Goal: Transaction & Acquisition: Purchase product/service

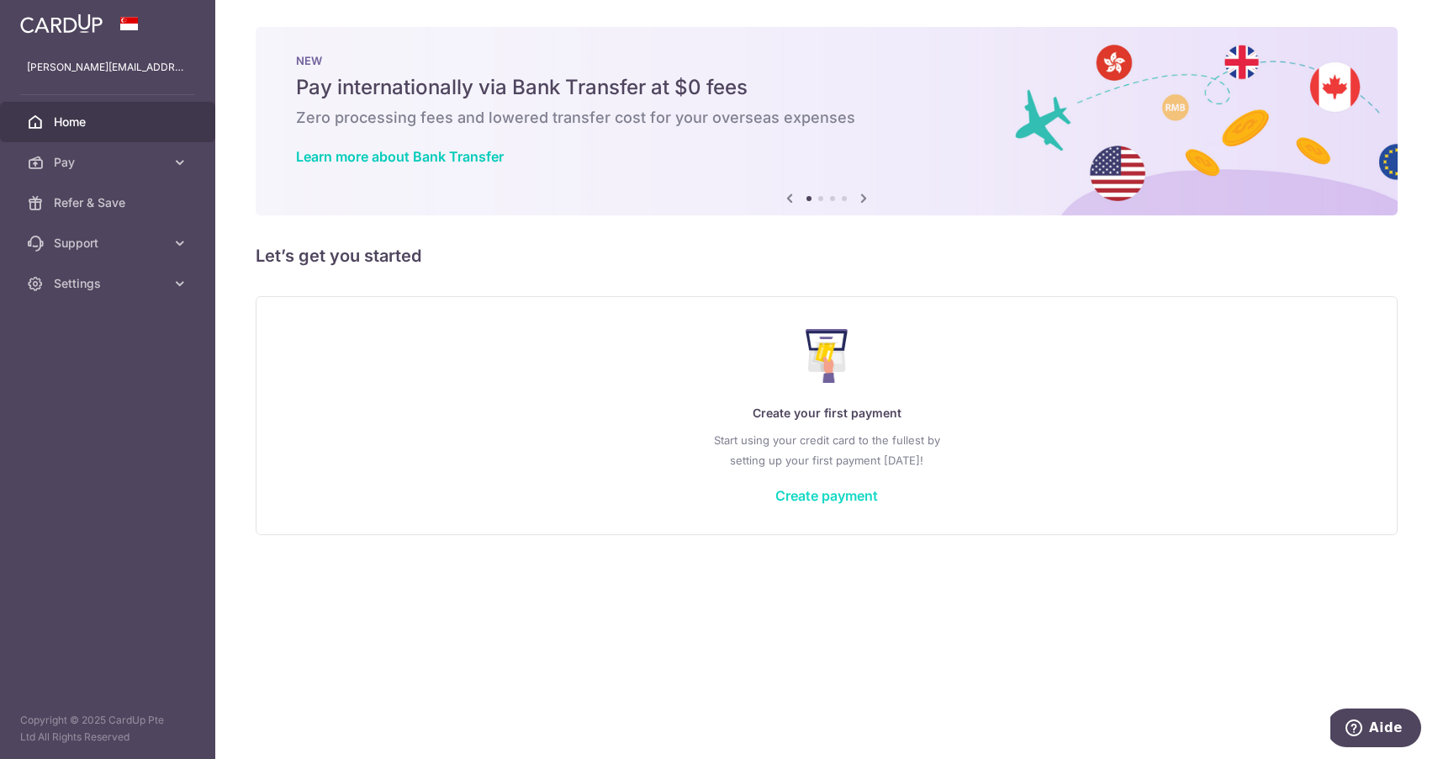
click at [862, 492] on link "Create payment" at bounding box center [826, 495] width 103 height 17
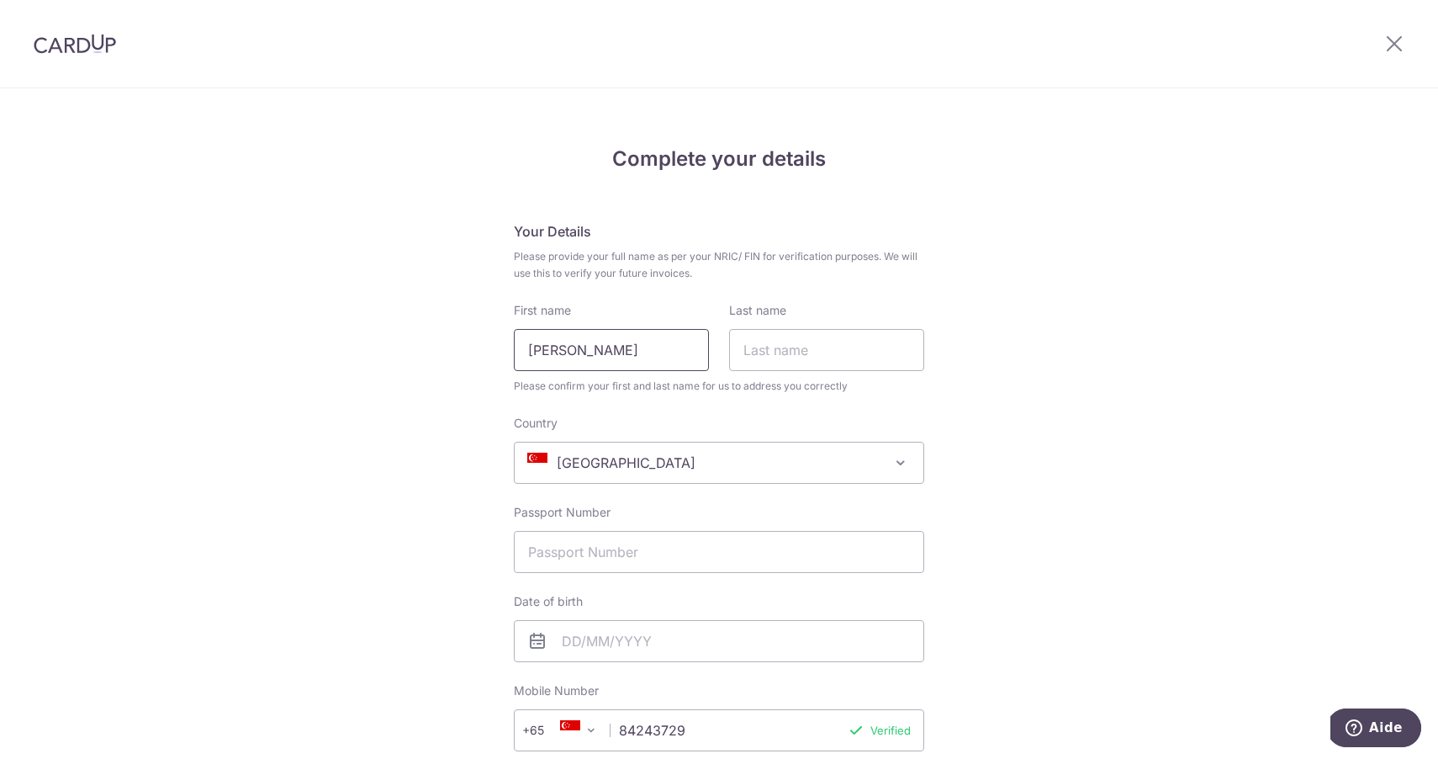
type input "[PERSON_NAME]"
type input "LITT"
click at [664, 465] on span "[GEOGRAPHIC_DATA]" at bounding box center [719, 462] width 409 height 40
type input "fran"
select select "France"
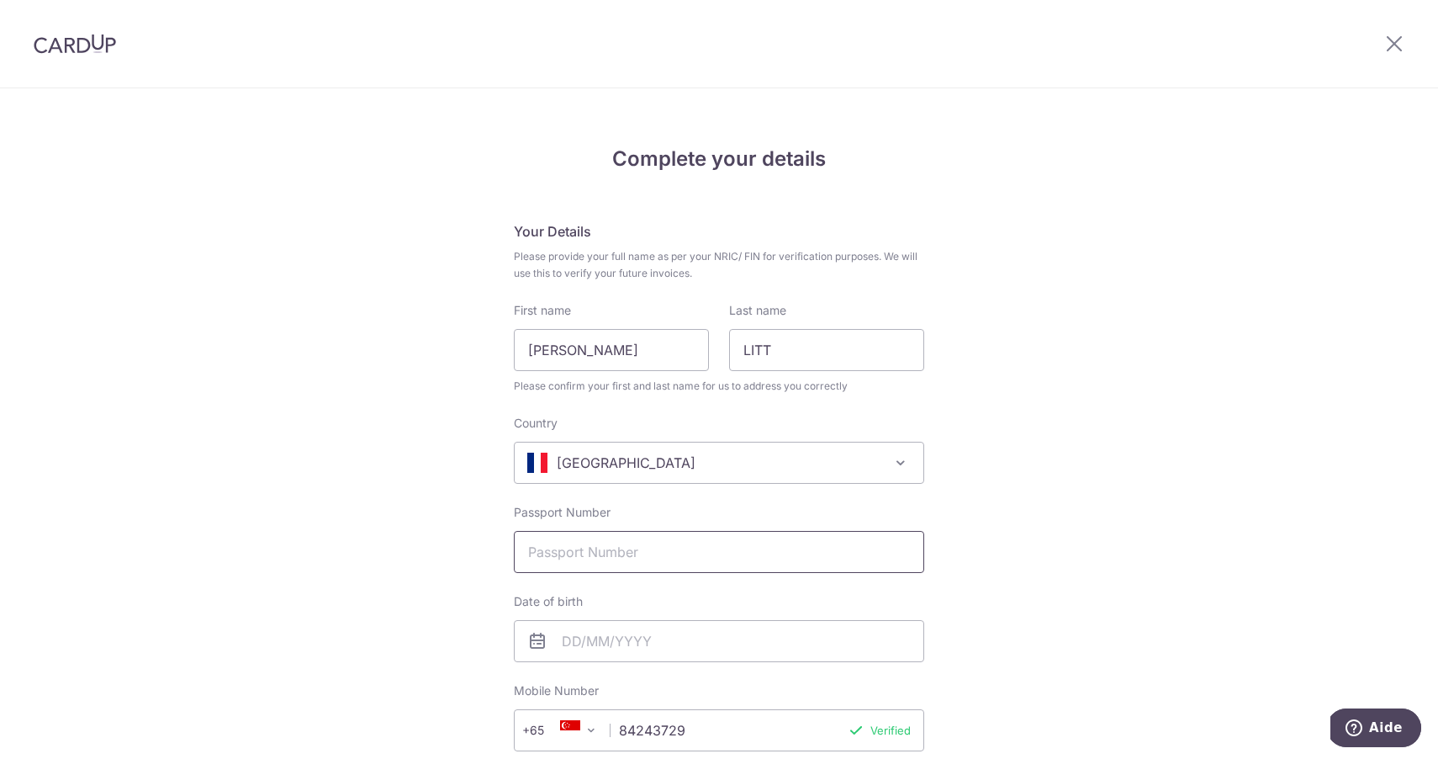
click at [610, 557] on input "Passport Number" at bounding box center [719, 552] width 410 height 42
type input "10FV17975"
type input "19/10/1975"
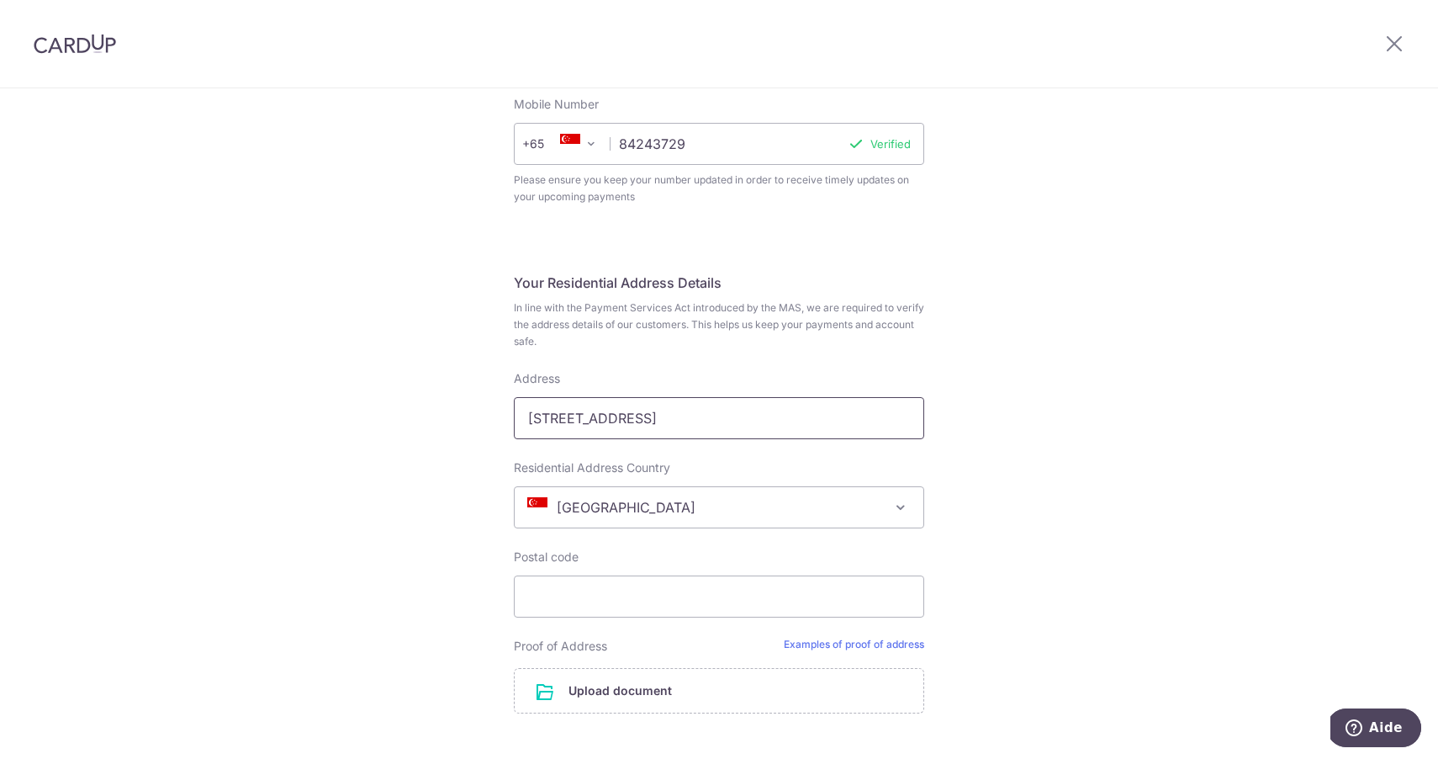
scroll to position [629, 0]
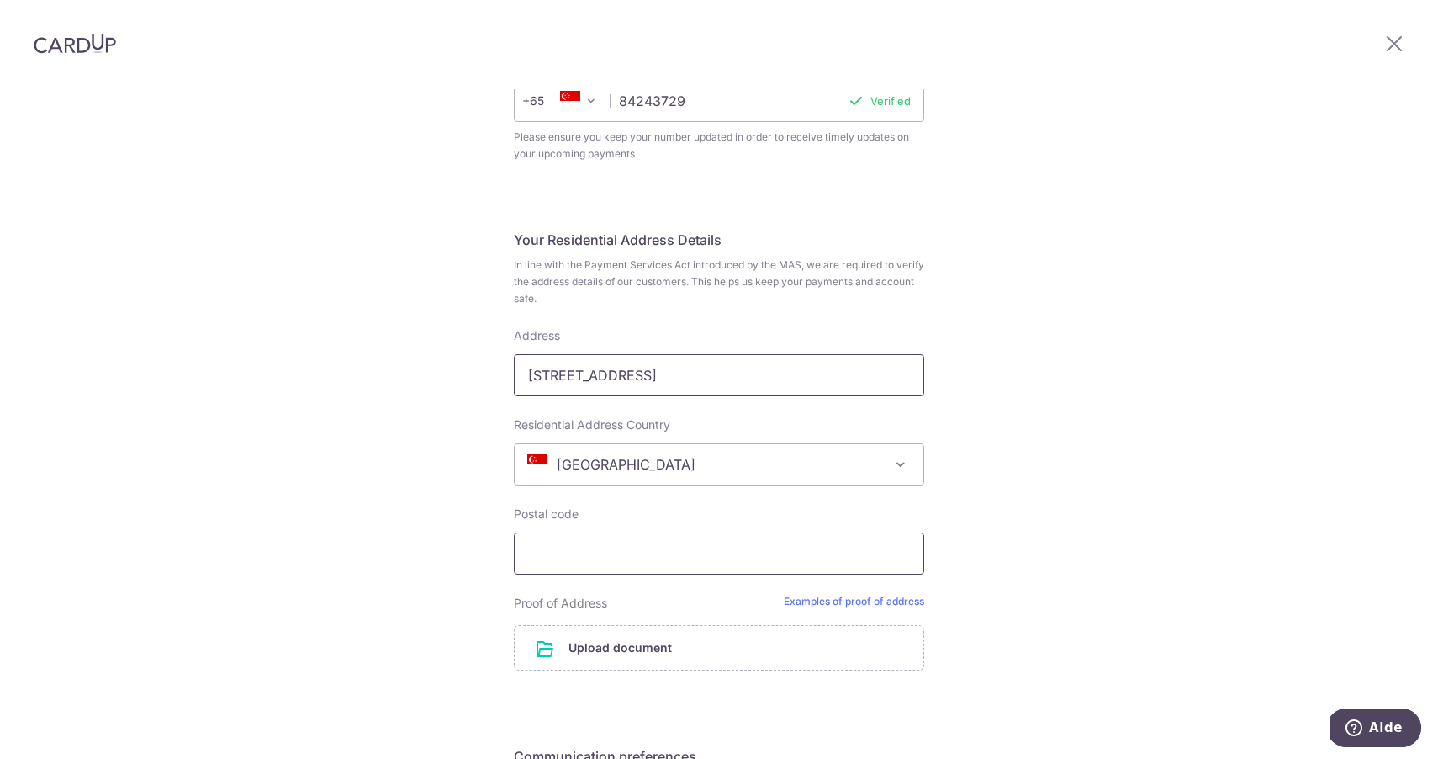
type input "107 A Tampines Road, #16-06"
click at [606, 546] on input "5" at bounding box center [719, 553] width 410 height 42
paste input "34009"
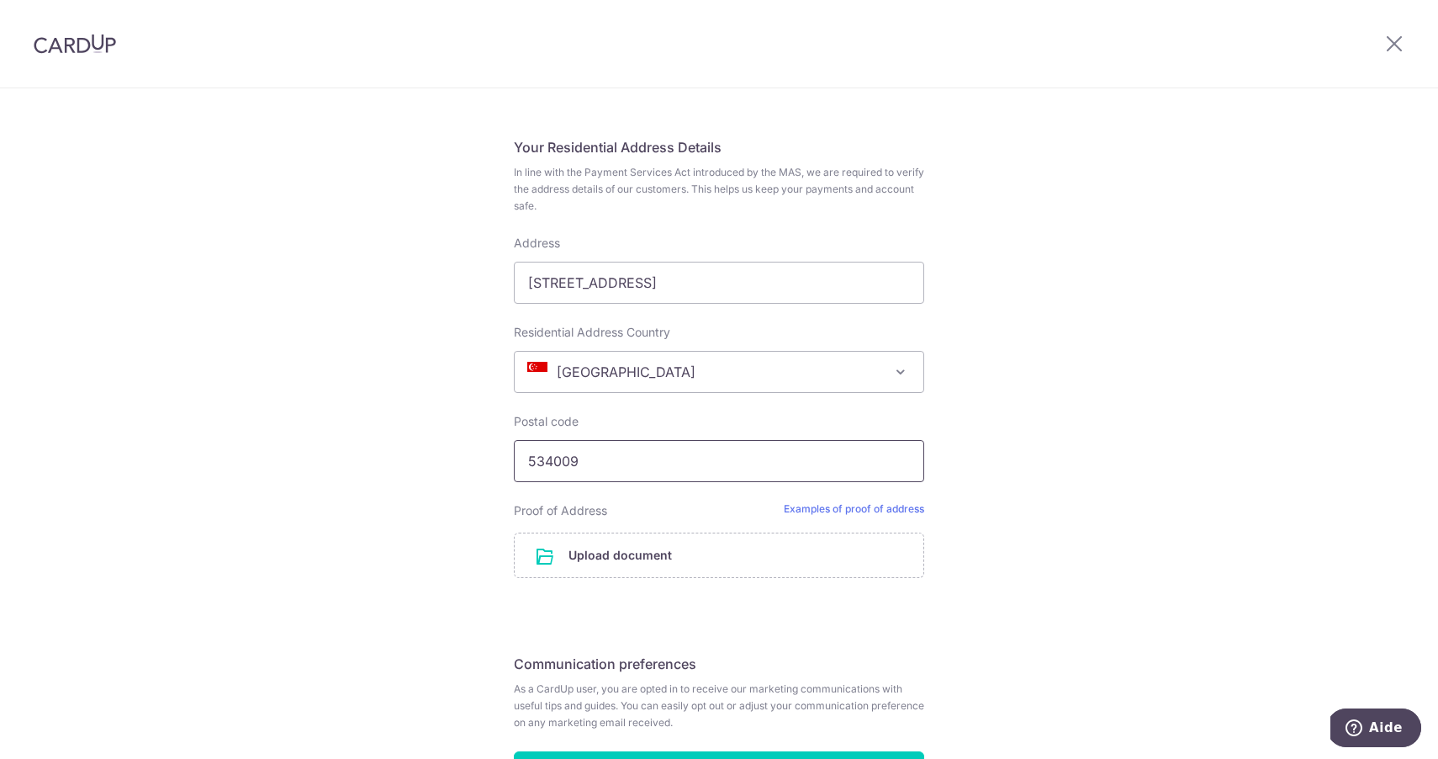
scroll to position [730, 0]
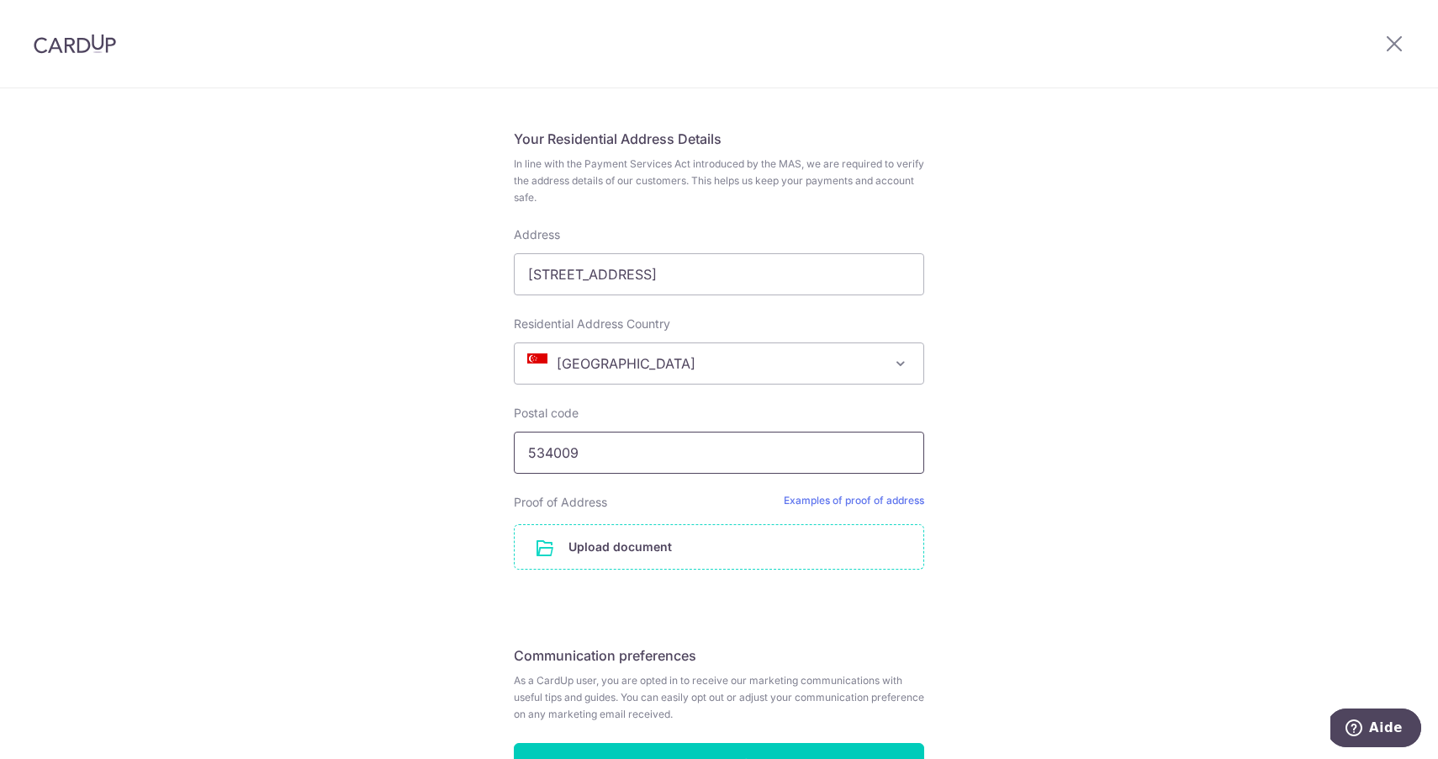
type input "534009"
click at [757, 565] on input "file" at bounding box center [719, 547] width 409 height 44
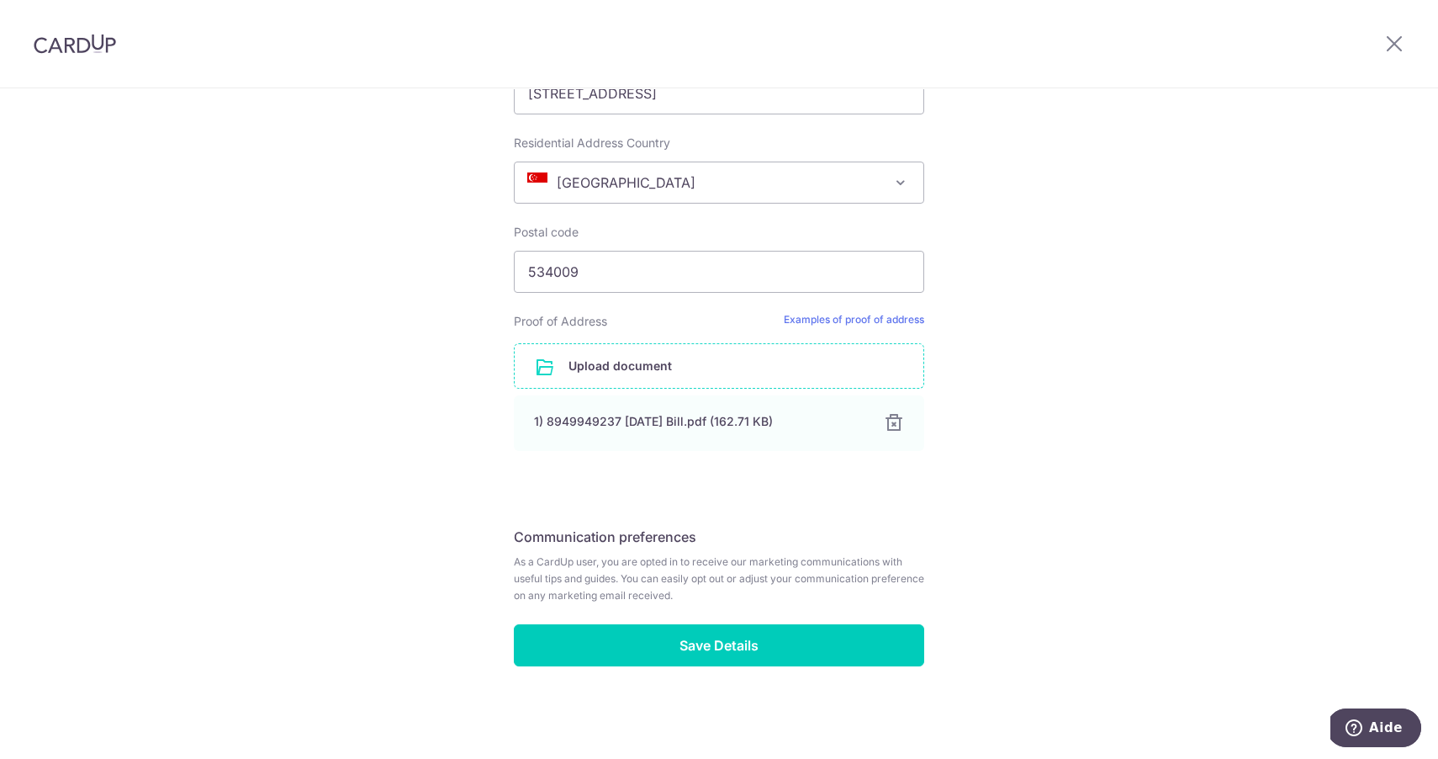
scroll to position [911, 0]
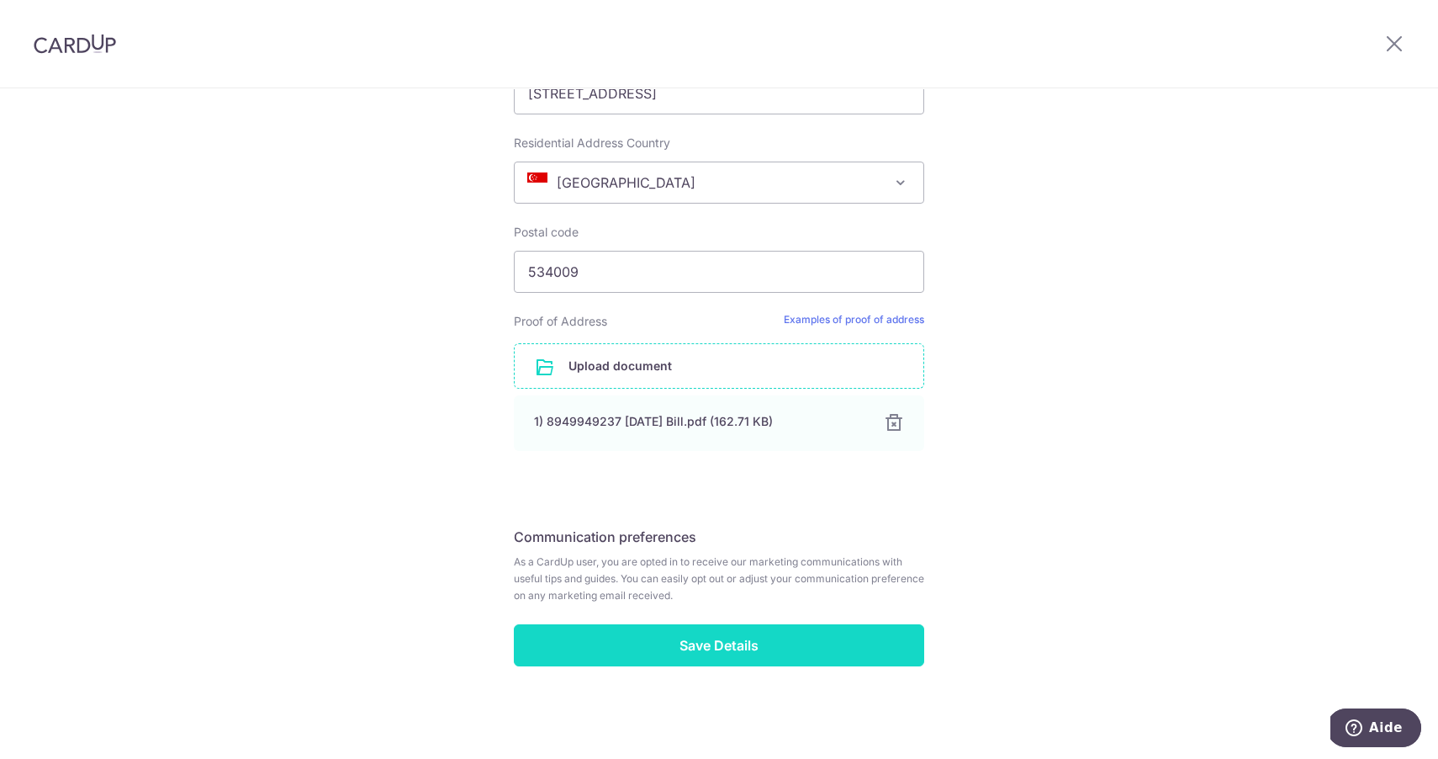
click at [703, 646] on input "Save Details" at bounding box center [719, 645] width 410 height 42
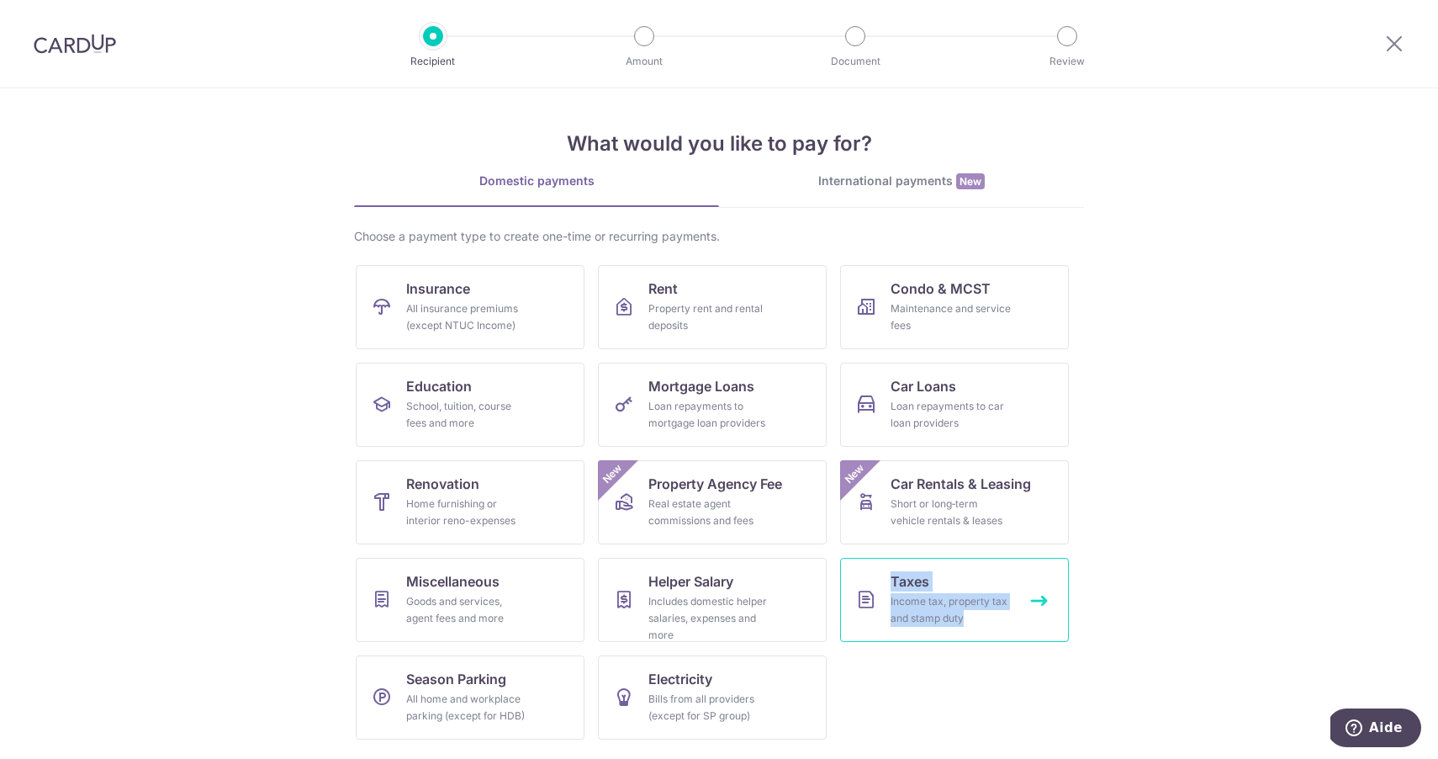
click at [905, 603] on div "Income tax, property tax and stamp duty" at bounding box center [951, 610] width 121 height 34
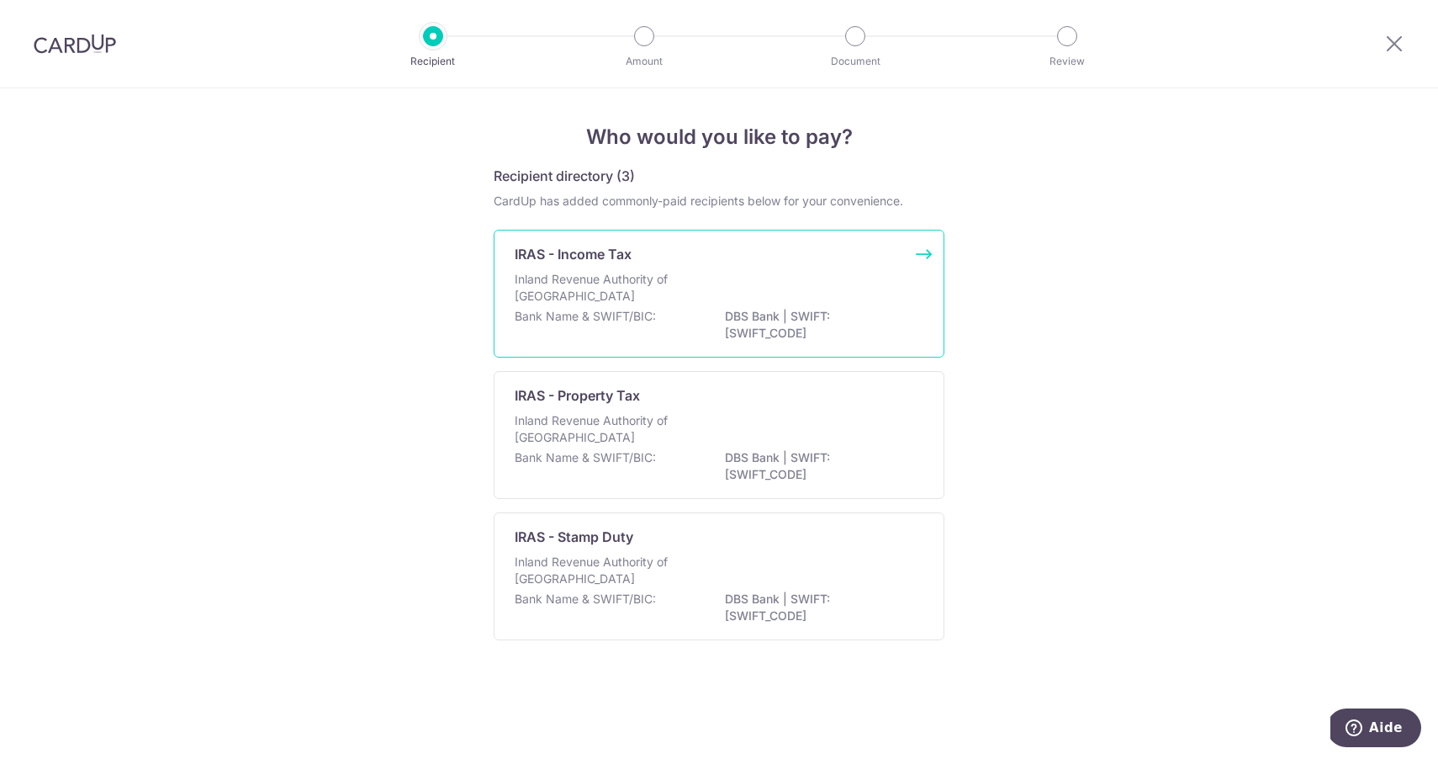
click at [738, 273] on div "Inland Revenue Authority of [GEOGRAPHIC_DATA]" at bounding box center [719, 289] width 409 height 37
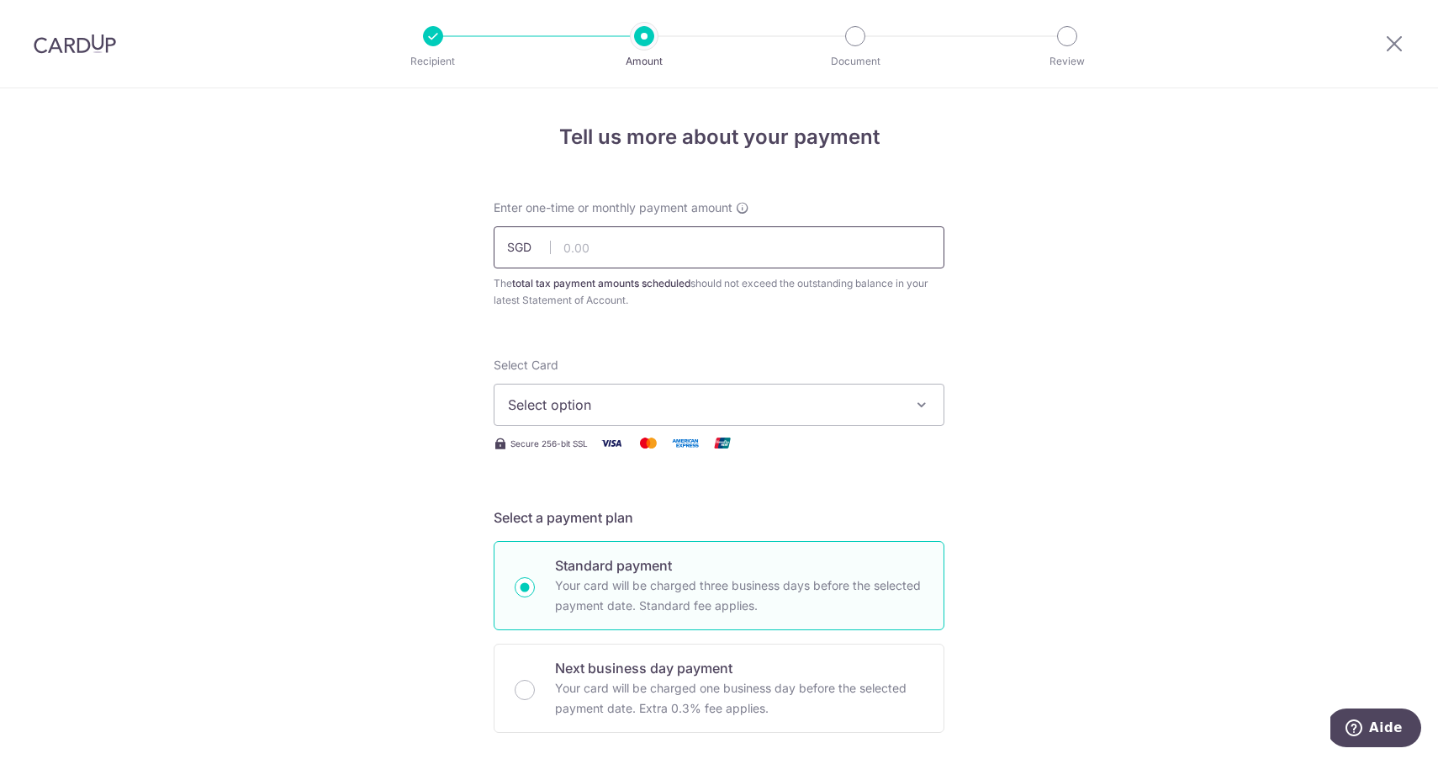
click at [817, 239] on input "text" at bounding box center [719, 247] width 451 height 42
paste input "130,519.50"
click at [650, 414] on span "Select option" at bounding box center [704, 404] width 392 height 20
click at [627, 454] on span "Add credit card" at bounding box center [734, 451] width 392 height 17
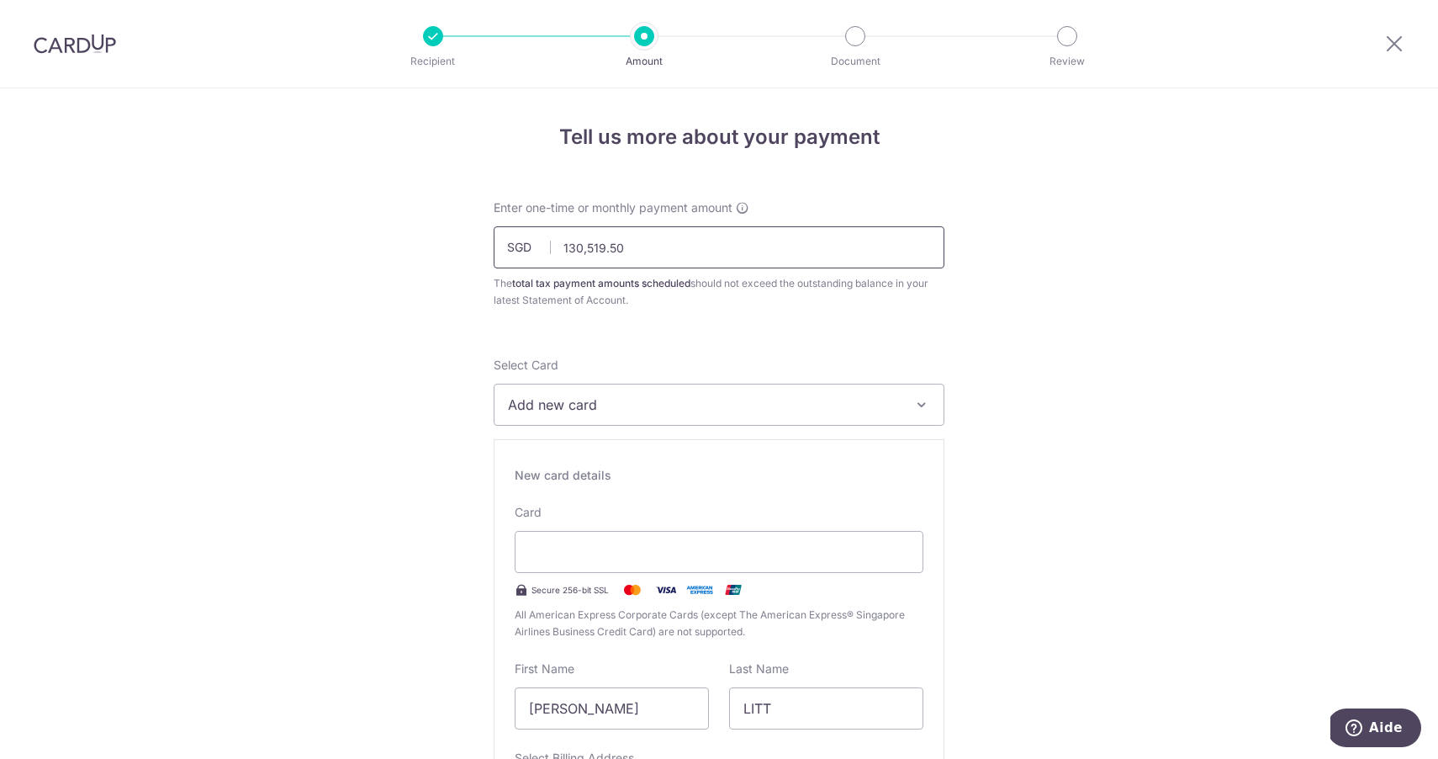
click at [664, 246] on input "130,519.50" at bounding box center [719, 247] width 451 height 42
paste input "85,802"
drag, startPoint x: 664, startPoint y: 246, endPoint x: 526, endPoint y: 243, distance: 138.8
click at [526, 243] on div "SGD 85,802.50 130519.50" at bounding box center [719, 247] width 451 height 42
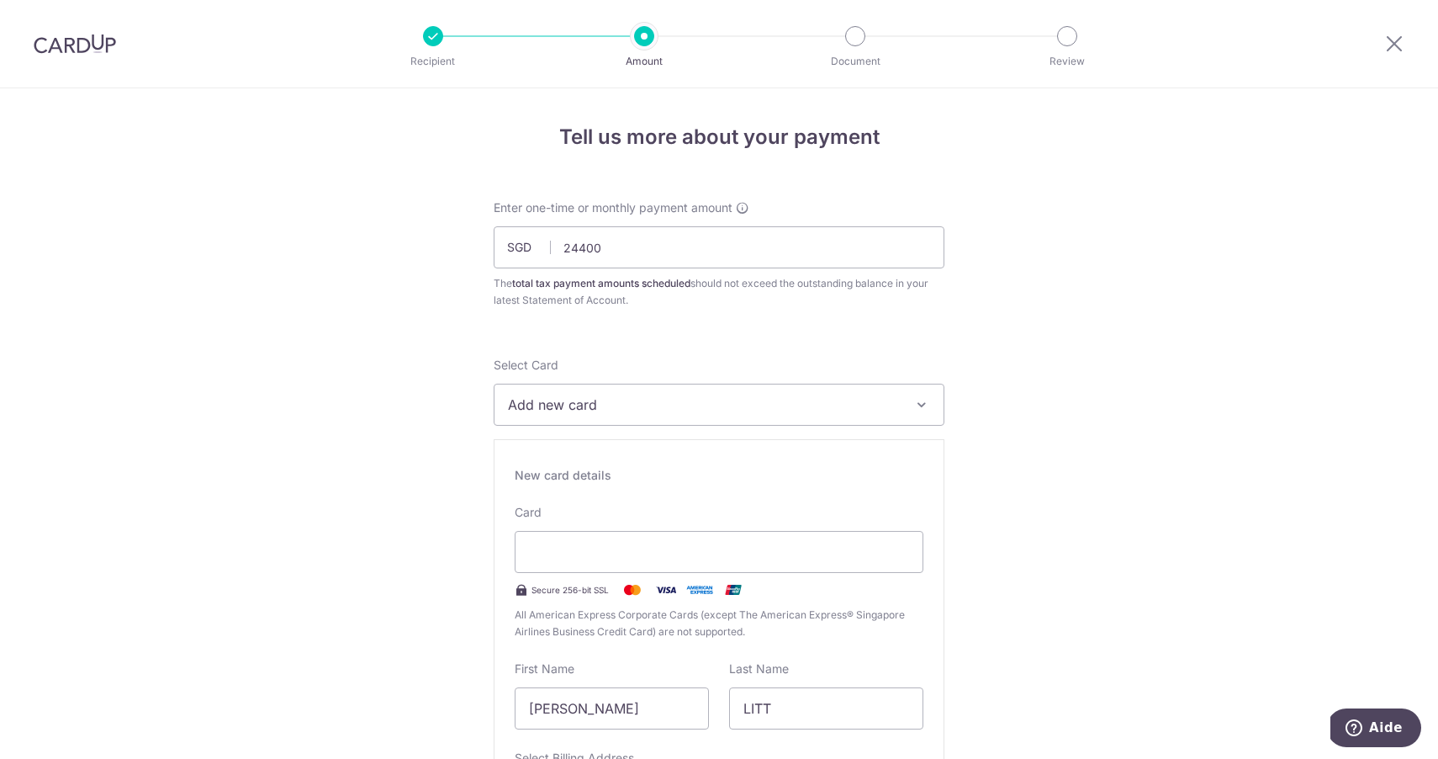
type input "24,400.00"
click at [640, 410] on span "Add new card" at bounding box center [704, 404] width 392 height 20
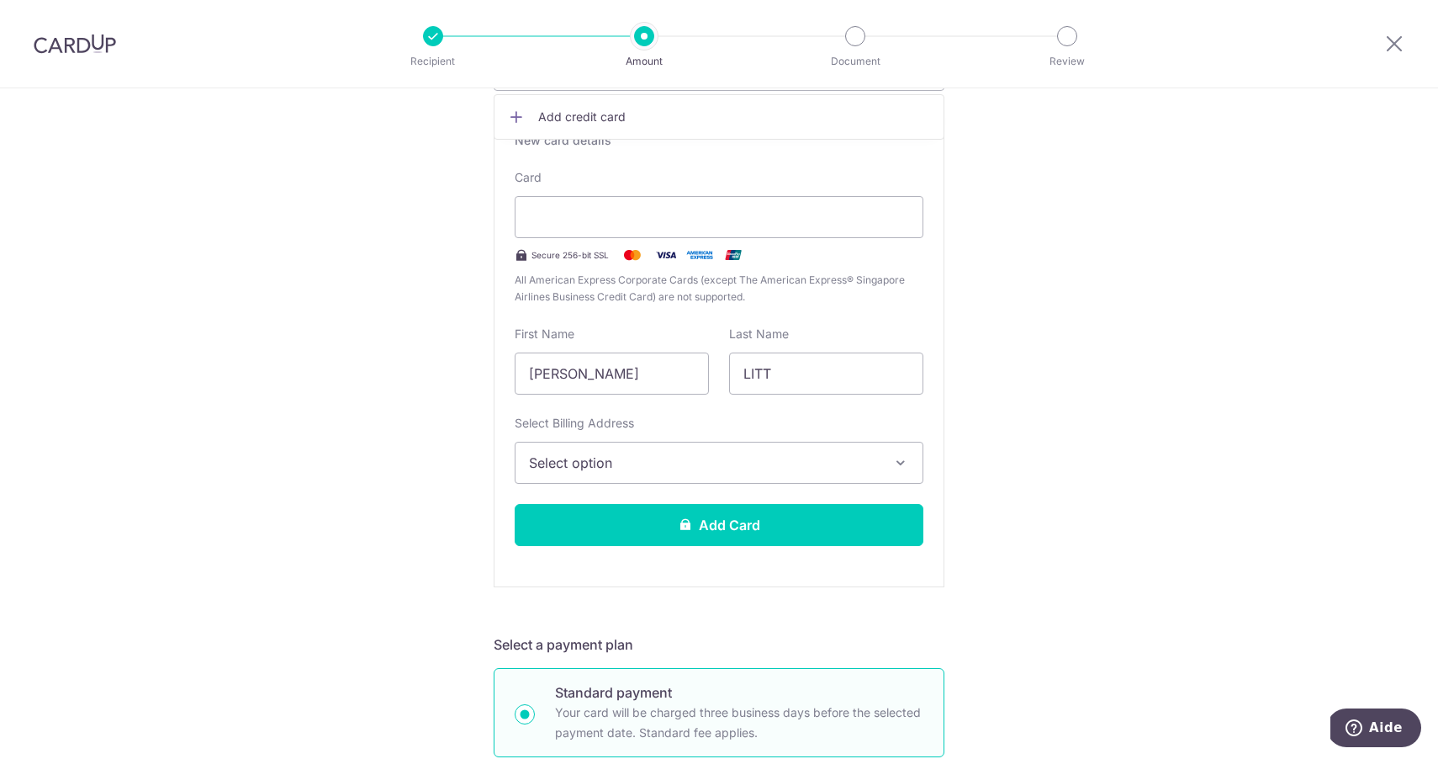
scroll to position [348, 0]
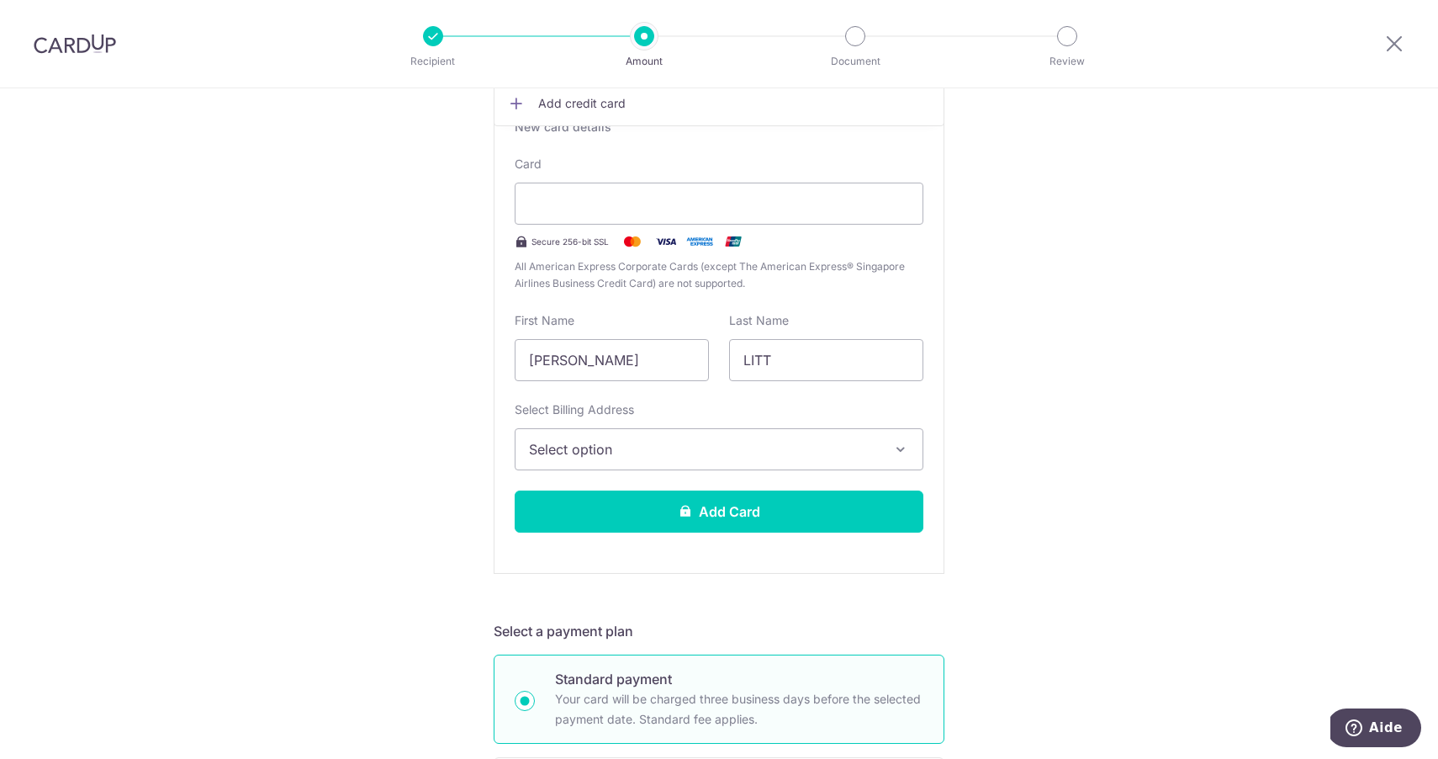
click at [843, 450] on span "Select option" at bounding box center [704, 449] width 350 height 20
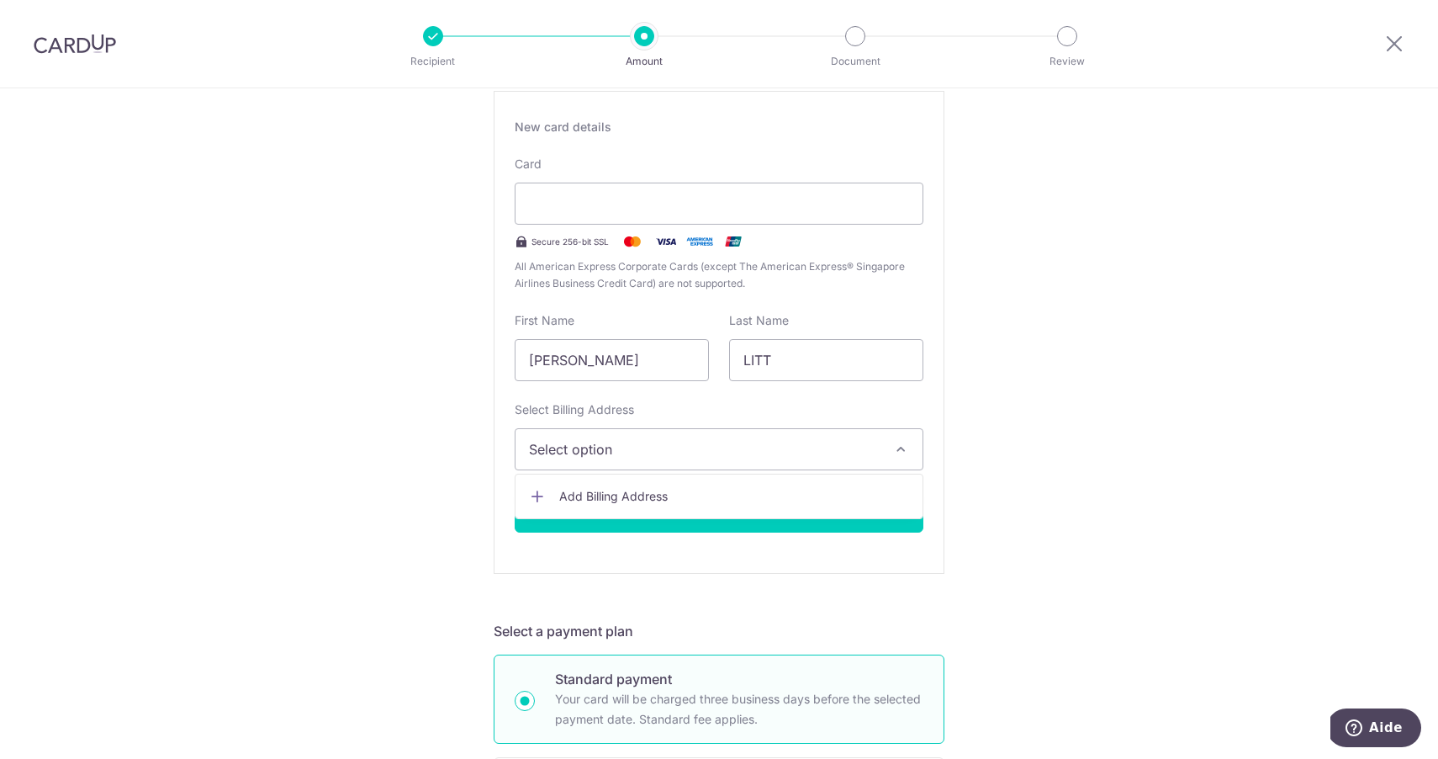
click at [763, 498] on span "Add Billing Address" at bounding box center [734, 496] width 350 height 17
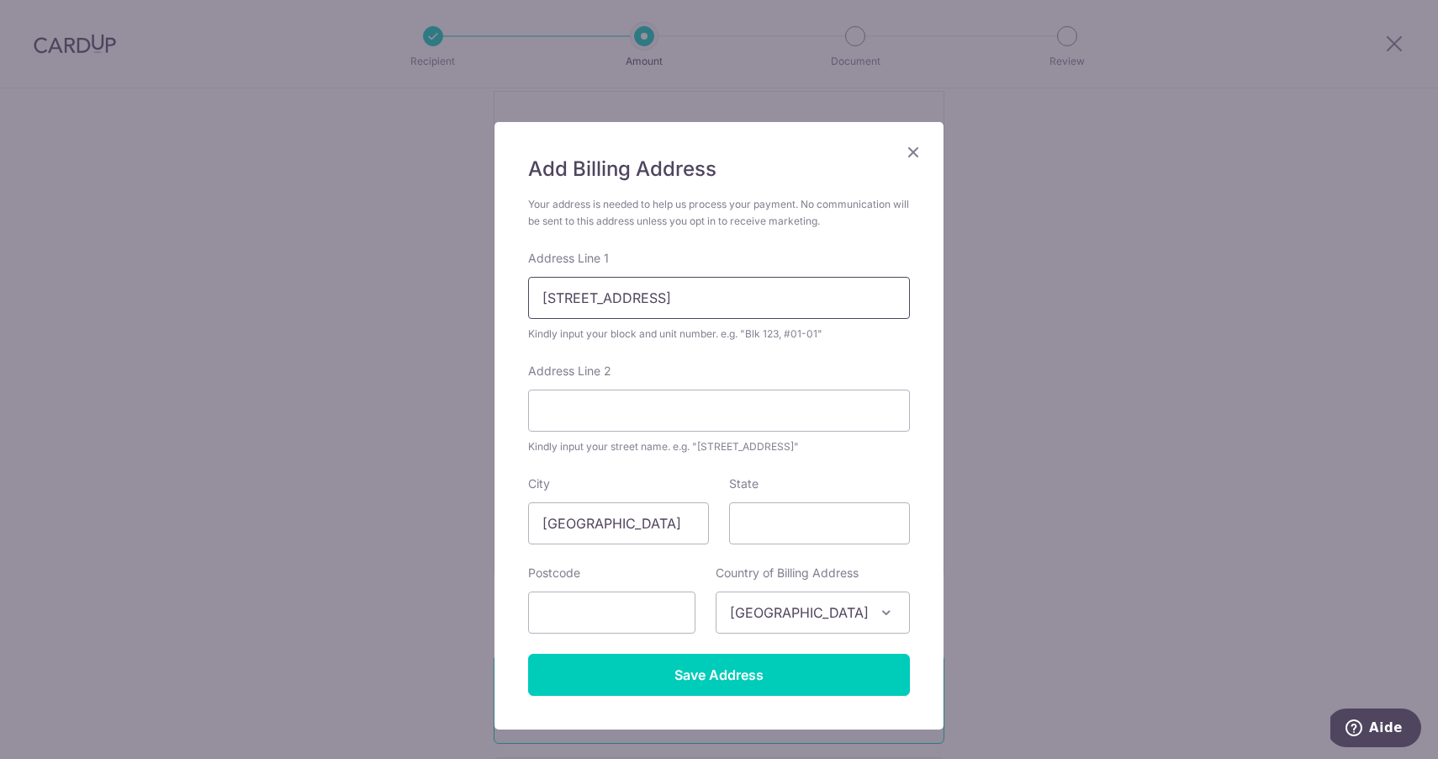
type input "107A Tampines Road, #16-06"
click at [580, 609] on input "5340" at bounding box center [611, 612] width 167 height 42
paste input "09"
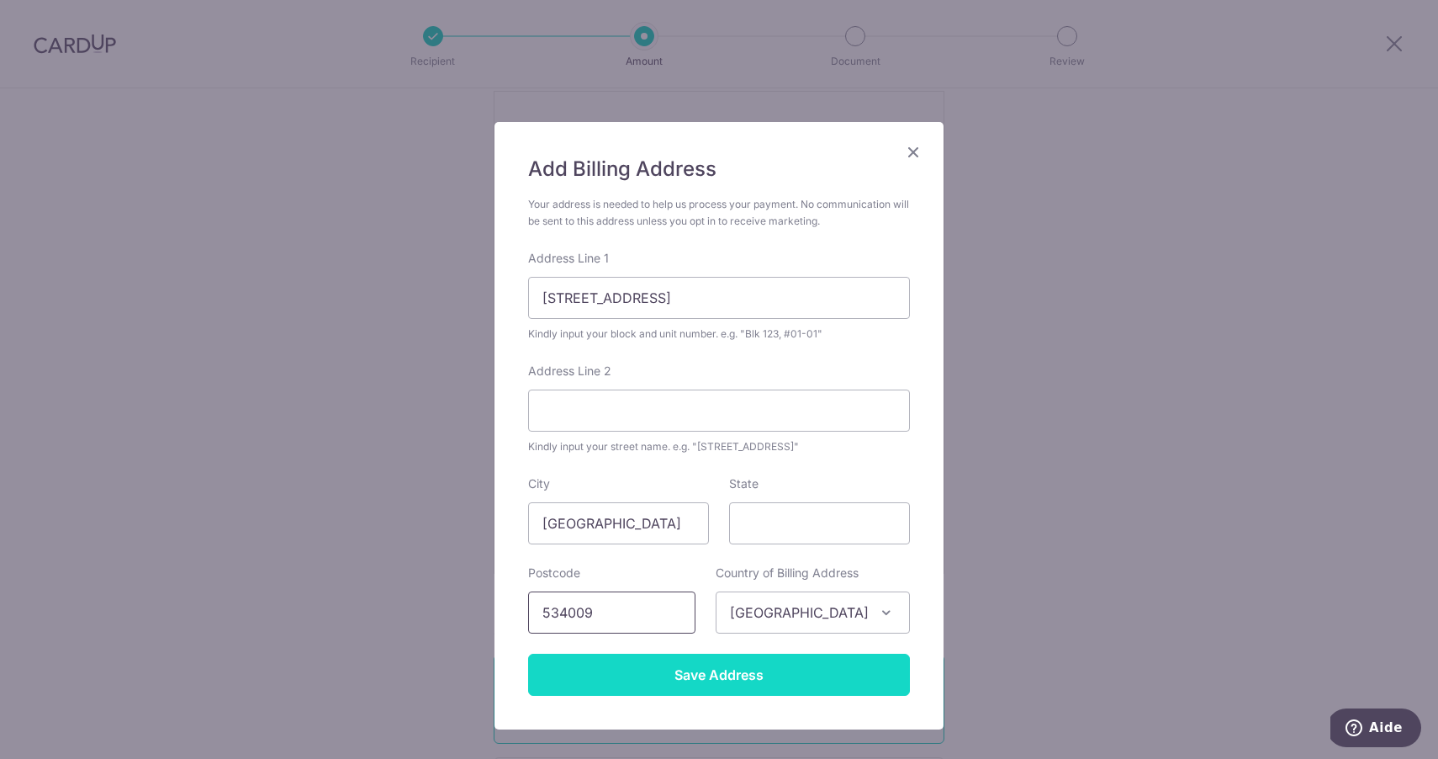
type input "534009"
click at [676, 667] on input "Save Address" at bounding box center [719, 675] width 382 height 42
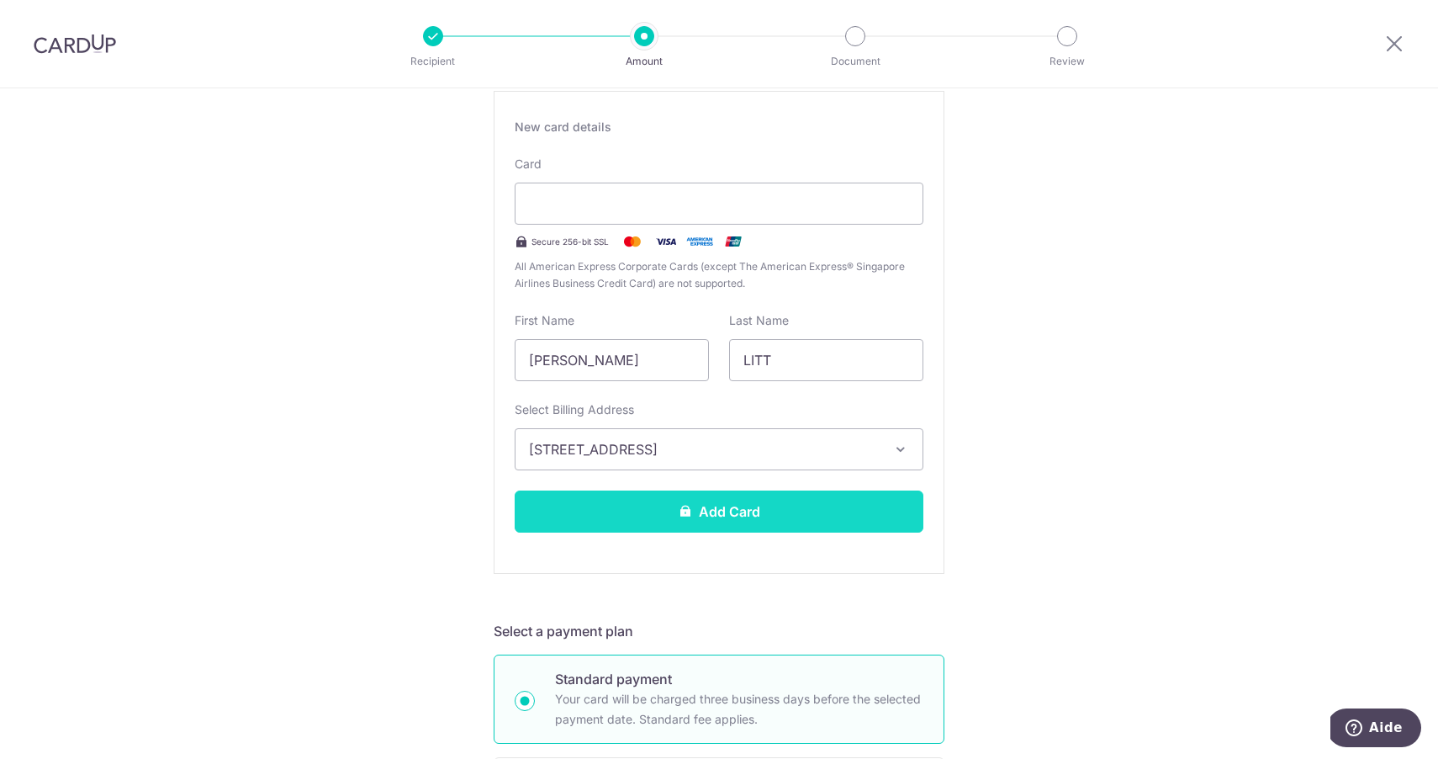
click at [763, 505] on button "Add Card" at bounding box center [719, 511] width 409 height 42
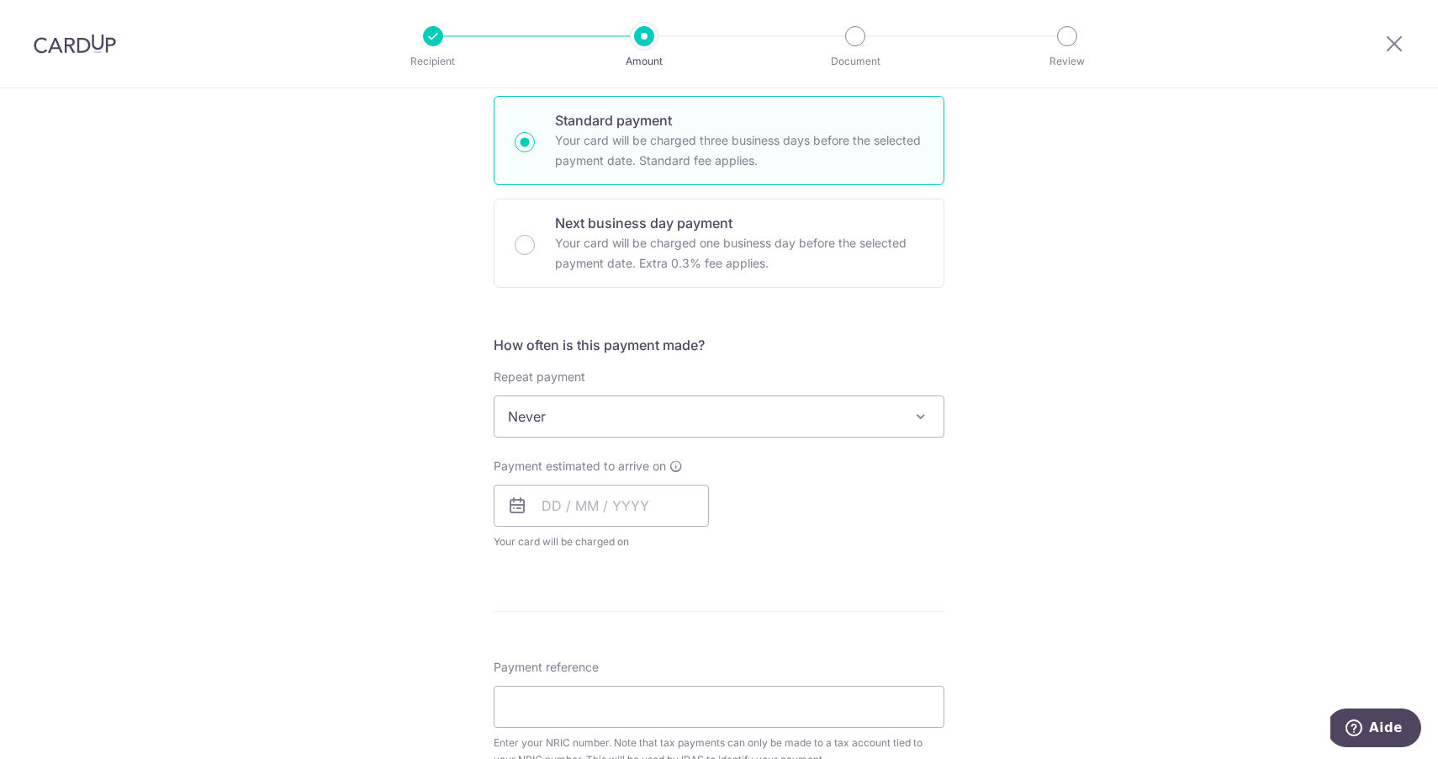
scroll to position [480, 0]
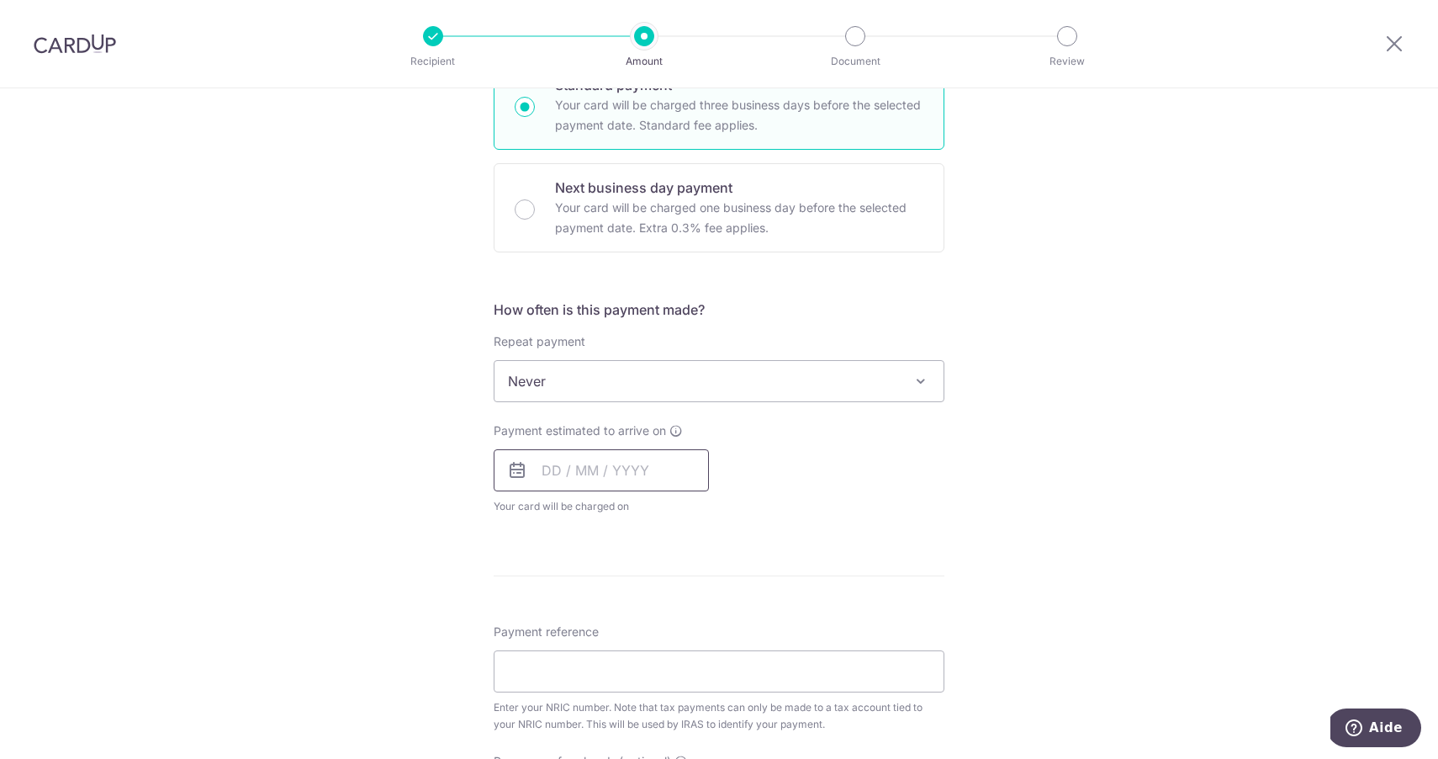
click at [549, 477] on input "text" at bounding box center [601, 470] width 215 height 42
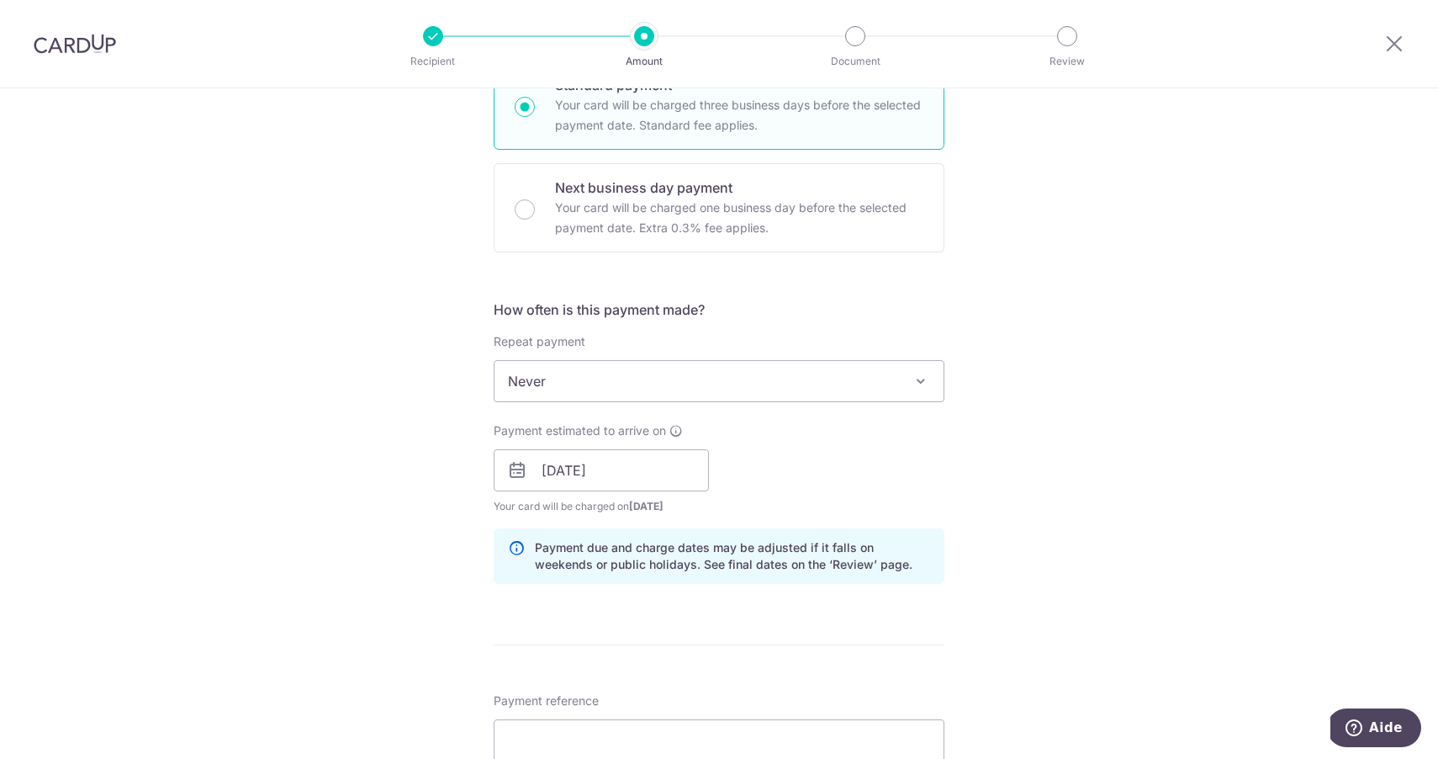
click at [860, 468] on div "Payment estimated to arrive on 11/09/2025 Prev Next Sep Oct Nov Dec 2025 2026 2…" at bounding box center [719, 468] width 471 height 93
click at [670, 471] on input "11/09/2025" at bounding box center [601, 470] width 215 height 42
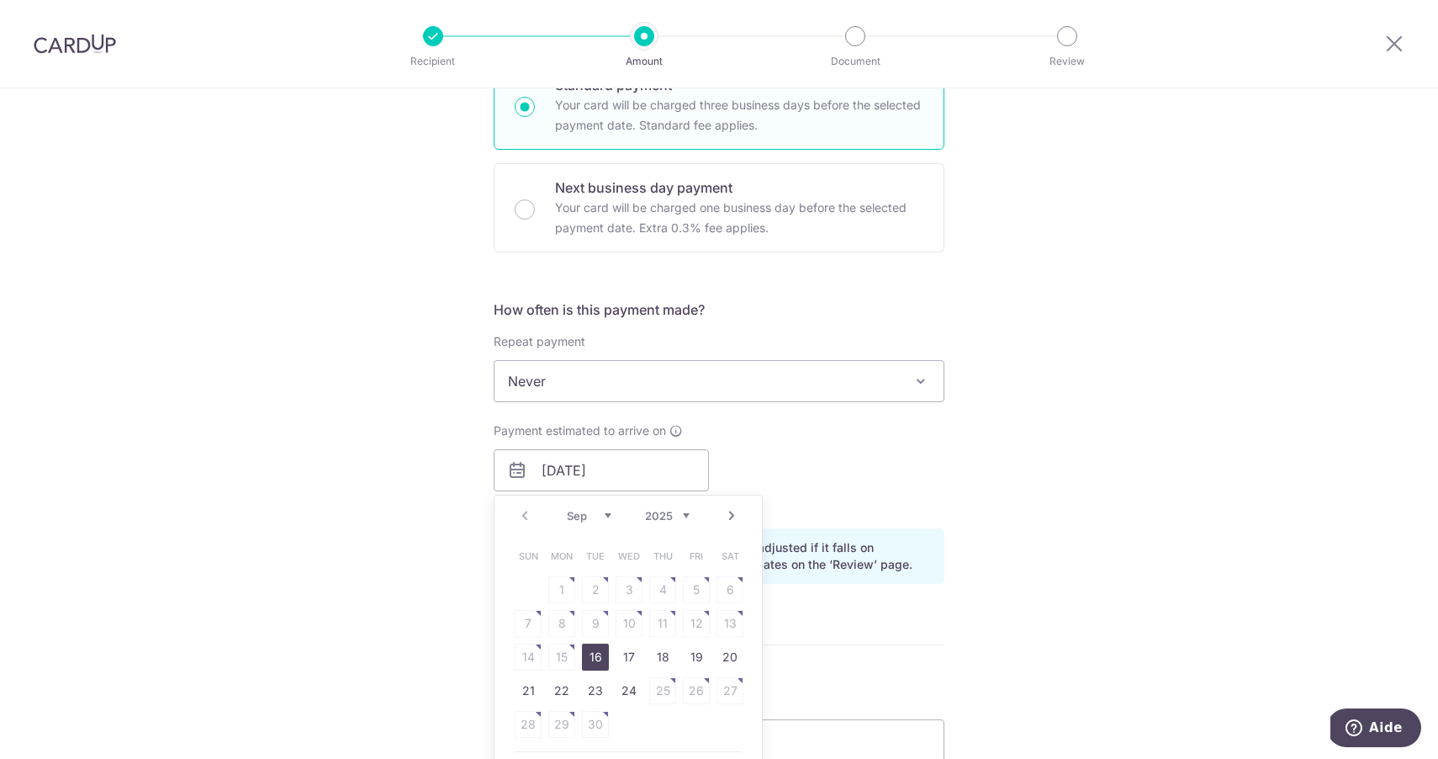
click at [597, 654] on link "16" at bounding box center [595, 656] width 27 height 27
type input "16/09/2025"
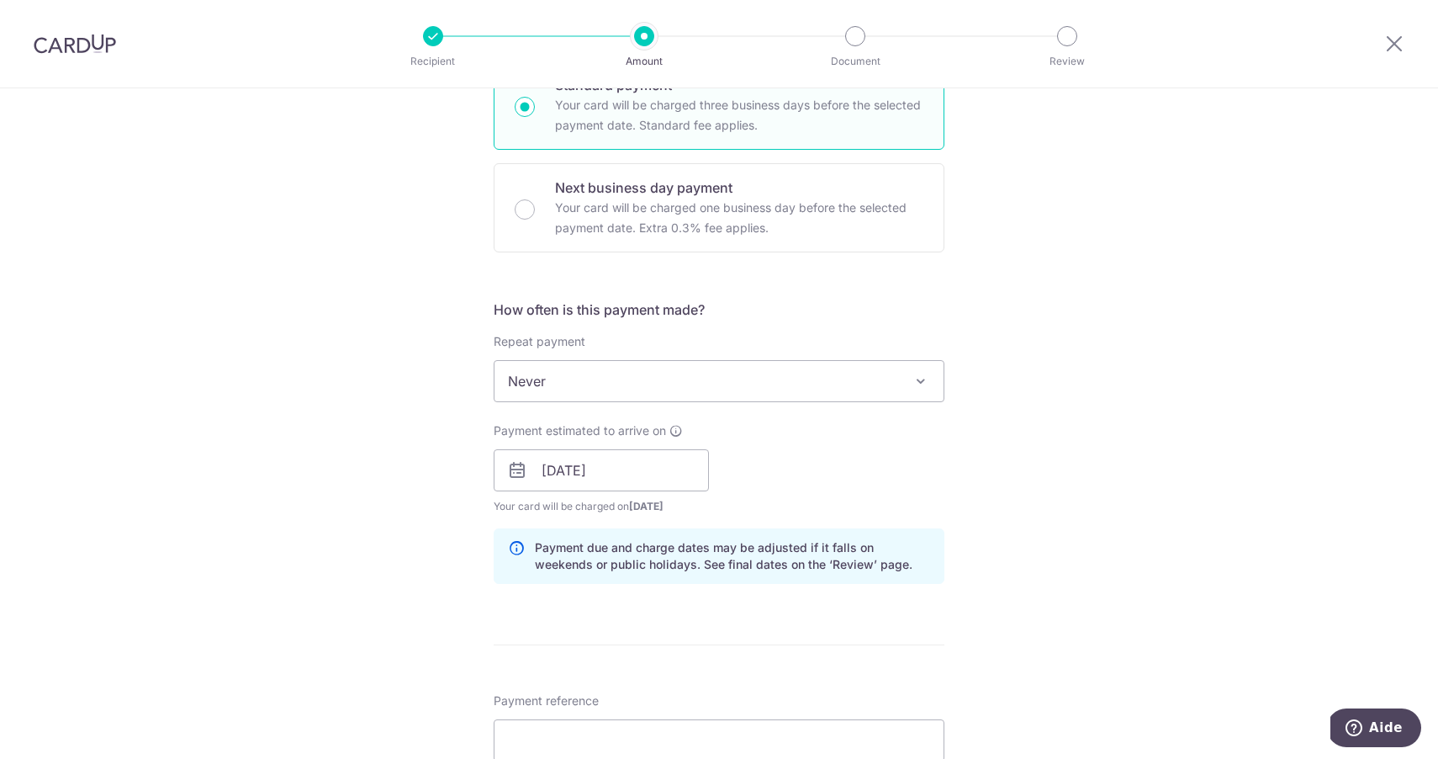
click at [600, 656] on form "Enter one-time or monthly payment amount SGD 24,400.00 24400.00 The total tax p…" at bounding box center [719, 439] width 451 height 1441
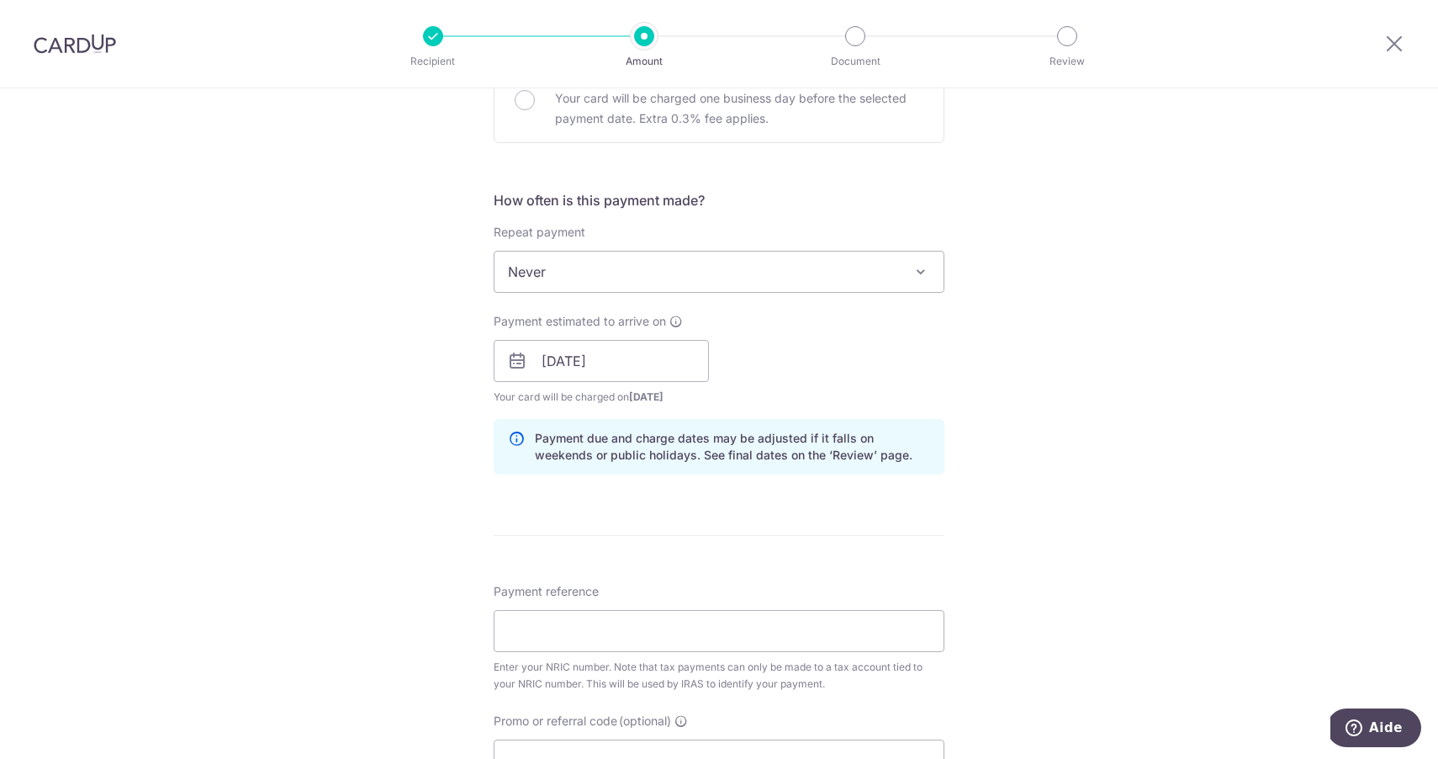
scroll to position [595, 0]
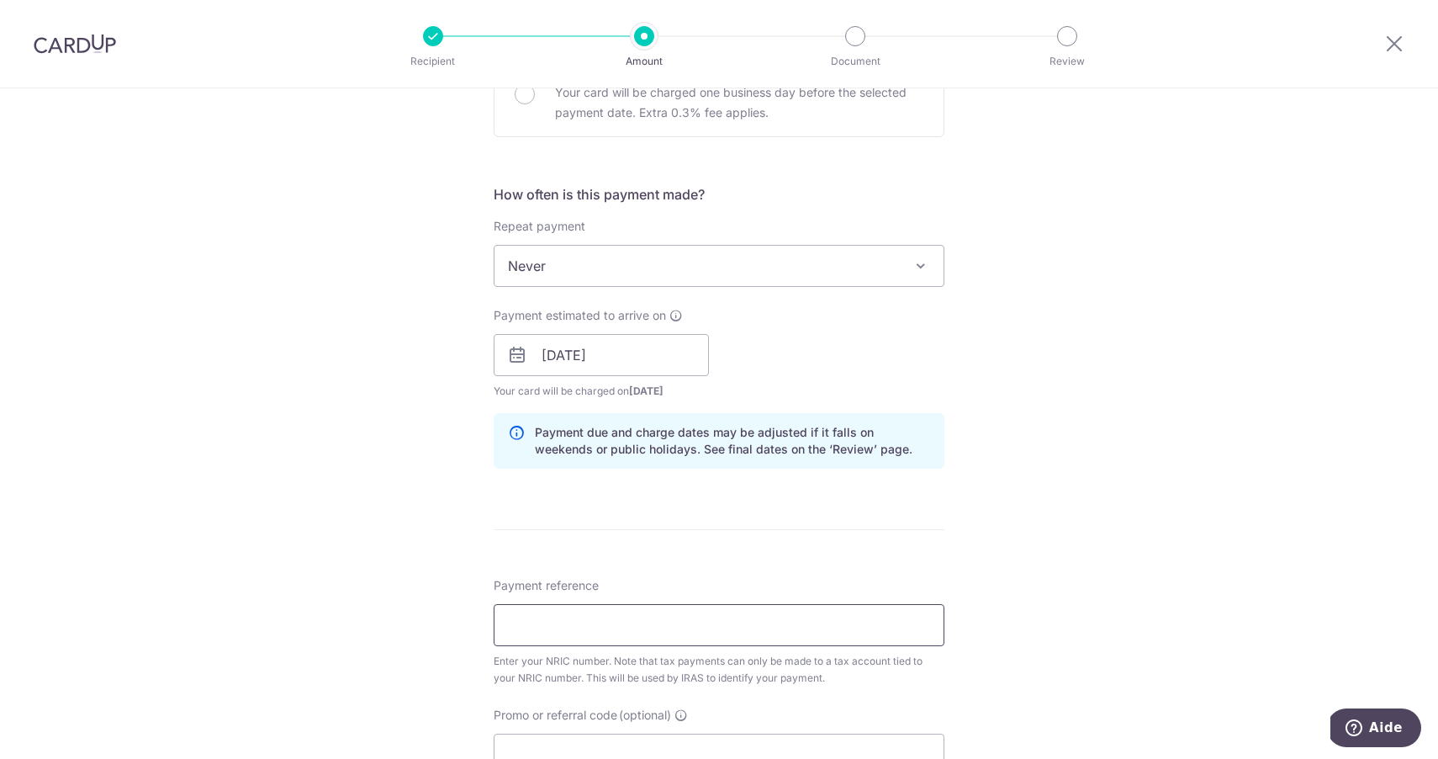
click at [662, 630] on input "Payment reference" at bounding box center [719, 625] width 451 height 42
paste input "G3347063R"
type input "G3347063R - Tax Clearance"
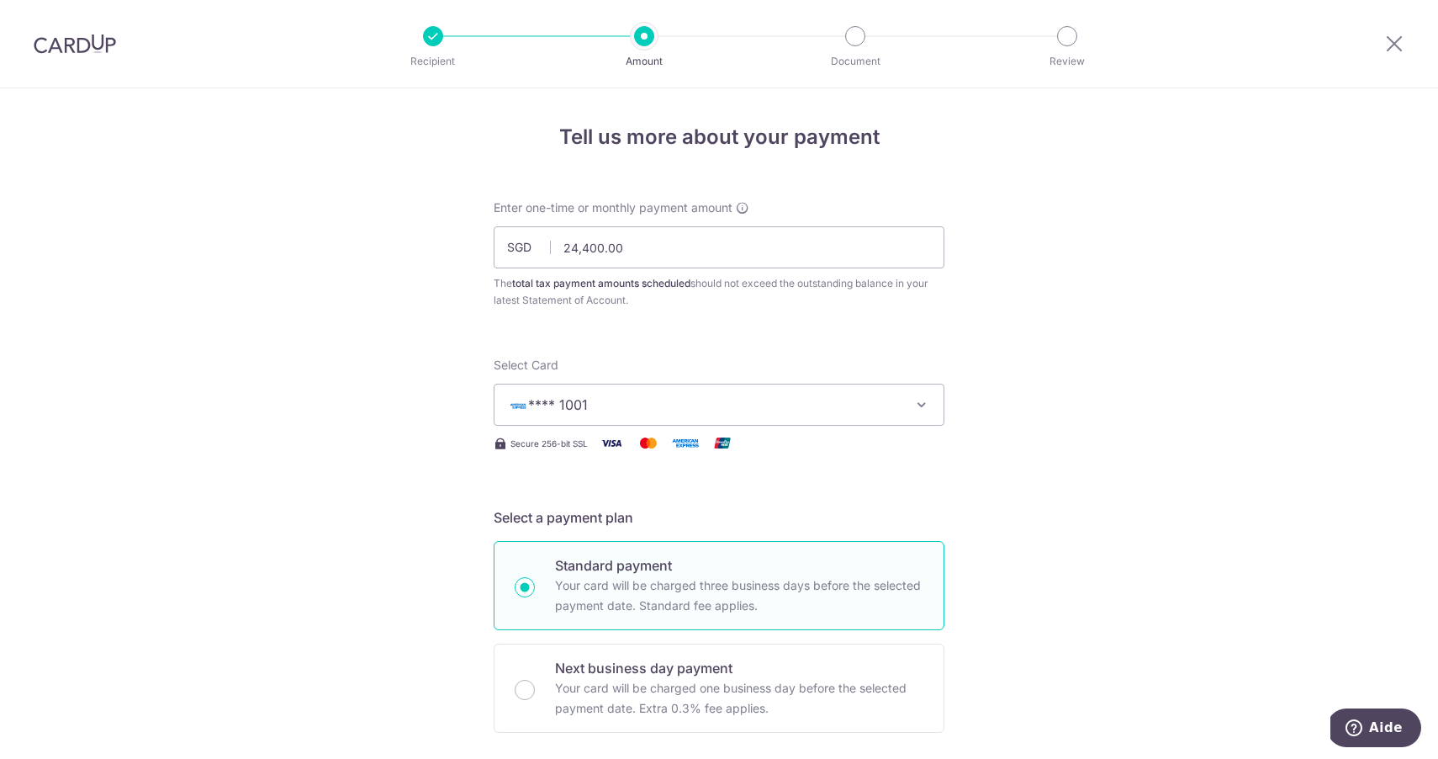
scroll to position [0, 0]
